Goal: Find contact information: Find contact information

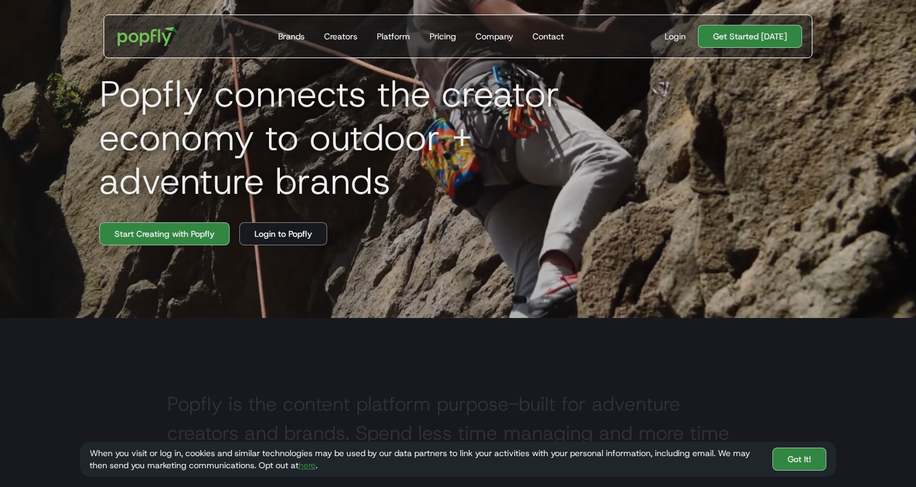
scroll to position [162, 0]
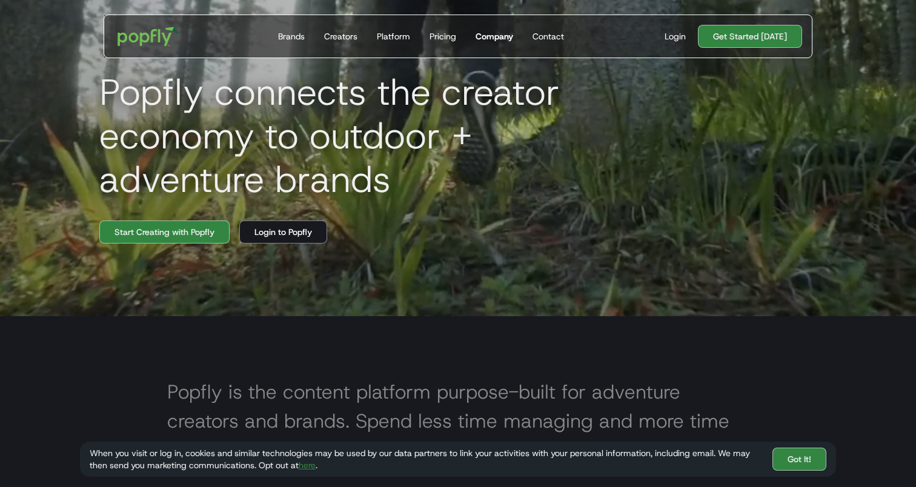
click at [496, 29] on link "Company" at bounding box center [494, 36] width 47 height 42
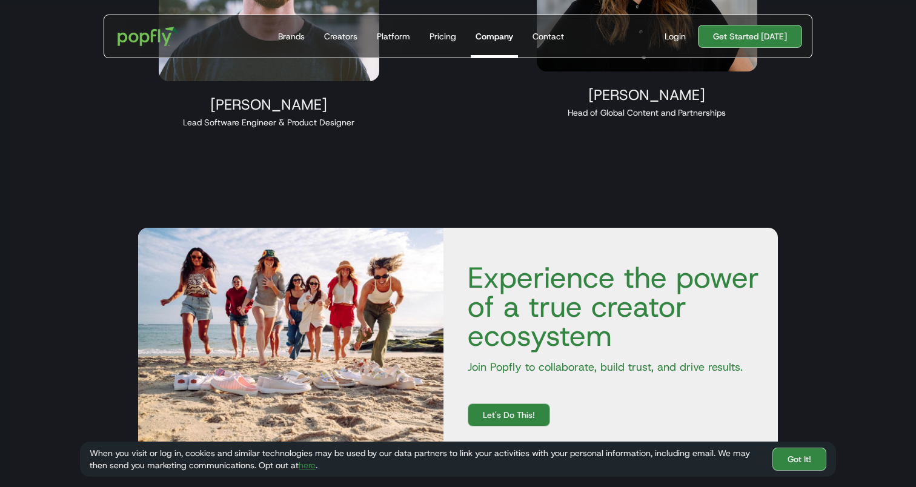
scroll to position [1518, 0]
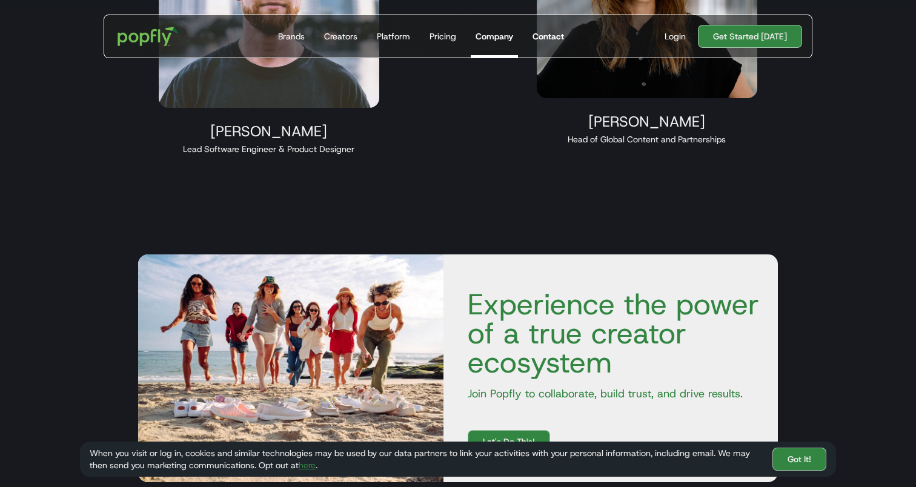
click at [554, 39] on div "Contact" at bounding box center [547, 36] width 31 height 12
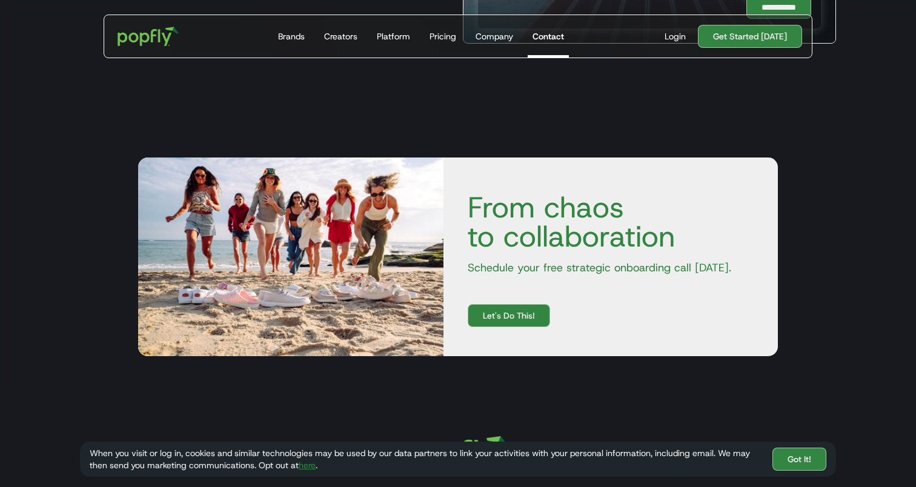
scroll to position [668, 0]
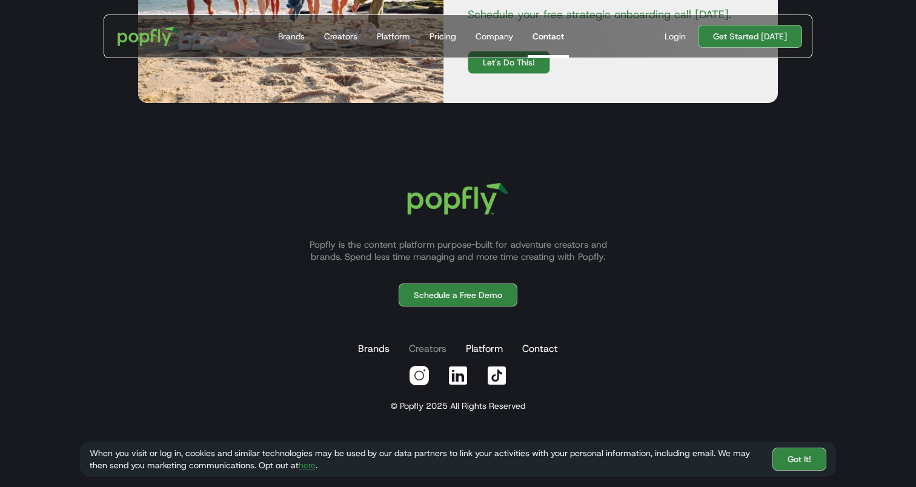
click at [433, 351] on link "Creators" at bounding box center [427, 349] width 42 height 24
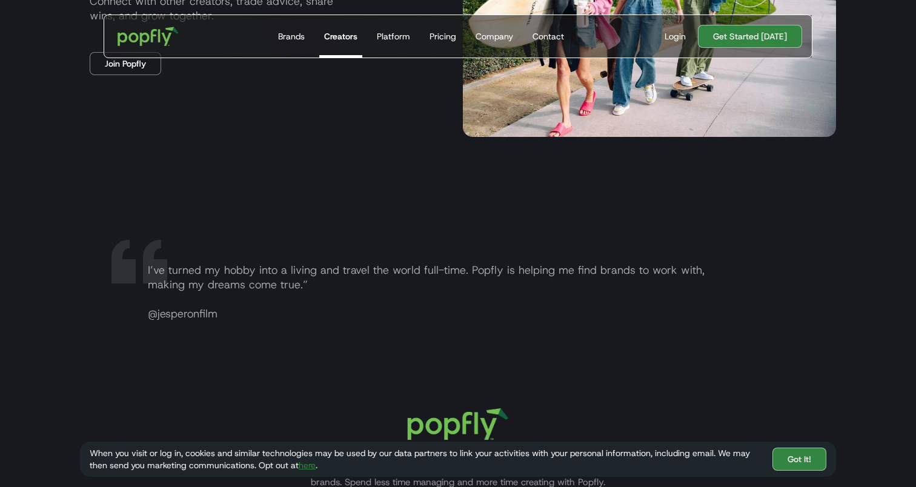
scroll to position [2409, 0]
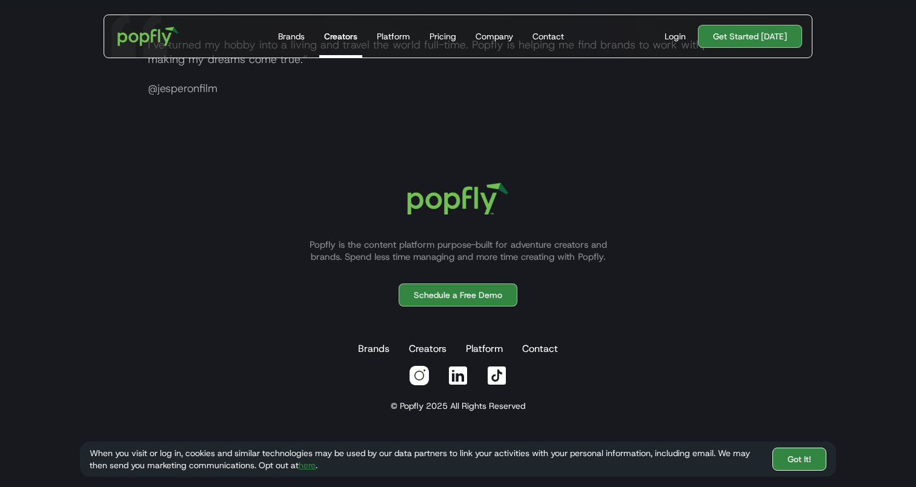
click at [814, 454] on link "Got It!" at bounding box center [799, 459] width 54 height 23
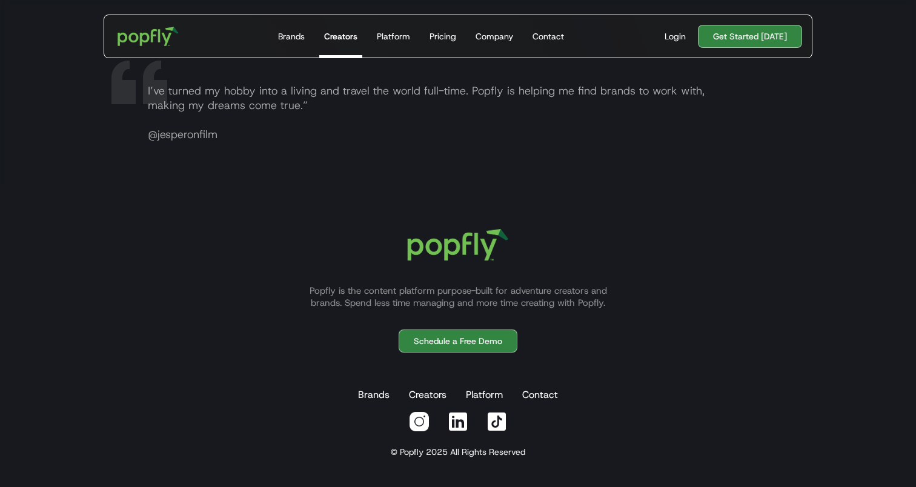
scroll to position [2363, 0]
click at [538, 390] on link "Contact" at bounding box center [540, 395] width 41 height 24
